Goal: Transaction & Acquisition: Purchase product/service

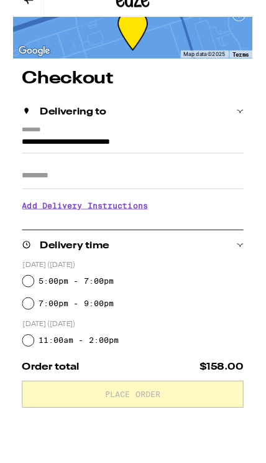
scroll to position [68, 0]
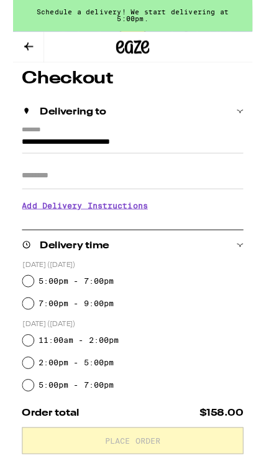
click at [94, 317] on label "5:00pm - 7:00pm" at bounding box center [70, 313] width 84 height 10
click at [23, 319] on input "5:00pm - 7:00pm" at bounding box center [17, 312] width 12 height 12
radio input "true"
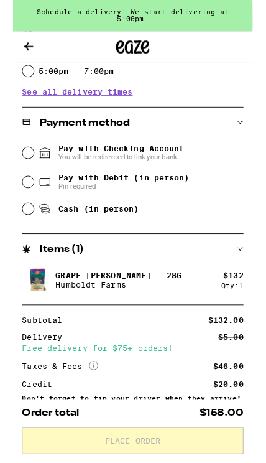
scroll to position [487, 0]
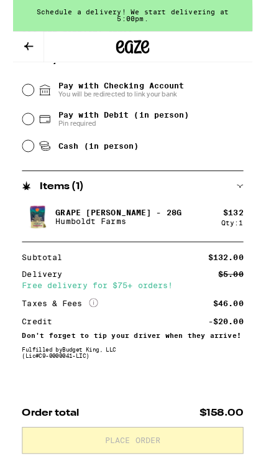
click at [19, 50] on icon at bounding box center [17, 51] width 15 height 15
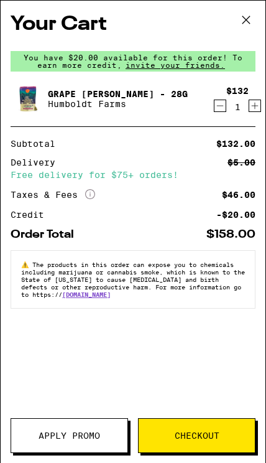
click at [99, 426] on button "Apply Promo" at bounding box center [70, 435] width 118 height 35
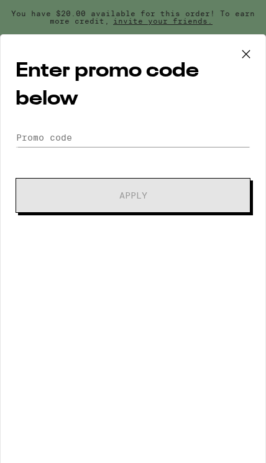
scroll to position [1, 0]
click at [130, 134] on input "Promo Code" at bounding box center [133, 137] width 235 height 19
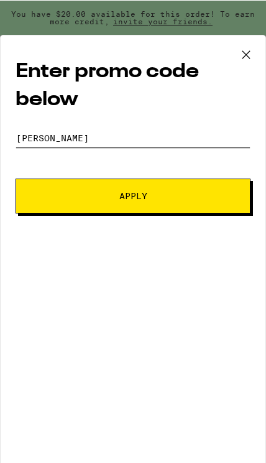
scroll to position [0, 0]
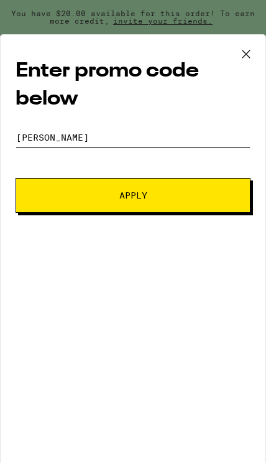
type input "[PERSON_NAME]"
click at [193, 196] on span "Apply" at bounding box center [133, 195] width 149 height 9
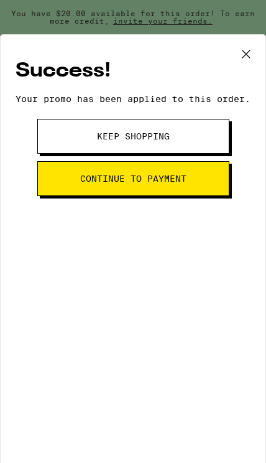
click at [196, 194] on button "Continue to payment" at bounding box center [133, 178] width 192 height 35
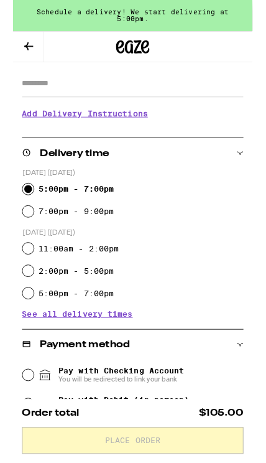
scroll to position [228, 0]
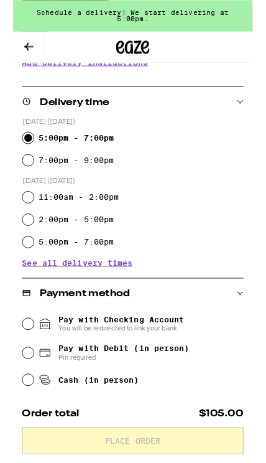
click at [109, 179] on label "7:00pm - 9:00pm" at bounding box center [70, 178] width 84 height 10
click at [23, 179] on input "7:00pm - 9:00pm" at bounding box center [17, 178] width 12 height 12
radio input "true"
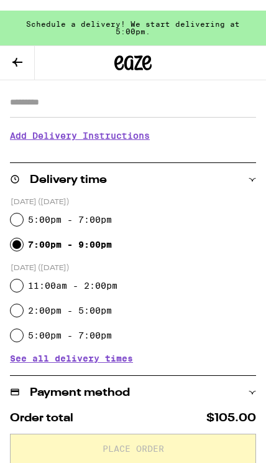
scroll to position [161, 0]
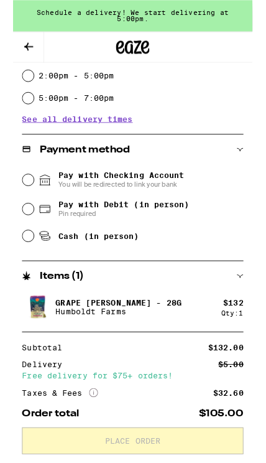
click at [129, 263] on span "Cash (in person)" at bounding box center [95, 262] width 90 height 10
click at [23, 263] on input "Cash (in person)" at bounding box center [17, 262] width 12 height 12
radio input "true"
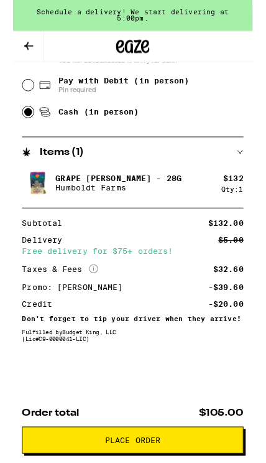
scroll to position [532, 0]
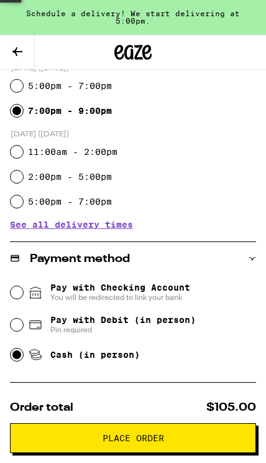
scroll to position [292, 0]
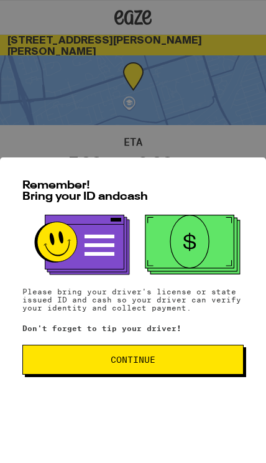
click at [140, 364] on span "Continue" at bounding box center [133, 359] width 45 height 9
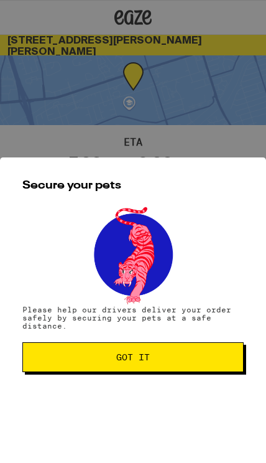
click at [159, 359] on span "Got it" at bounding box center [133, 357] width 200 height 9
